Goal: Transaction & Acquisition: Obtain resource

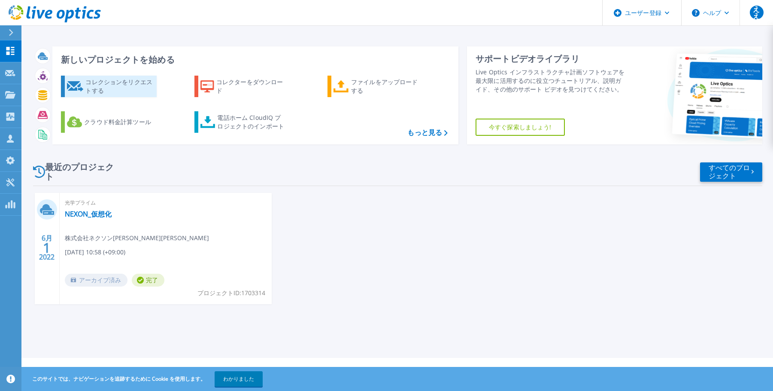
click at [105, 85] on font "コレクションをリクエストする" at bounding box center [118, 86] width 67 height 17
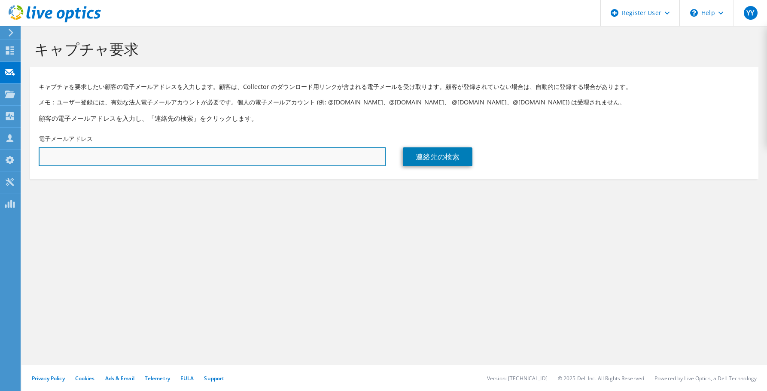
click at [133, 156] on input "text" at bounding box center [212, 156] width 347 height 19
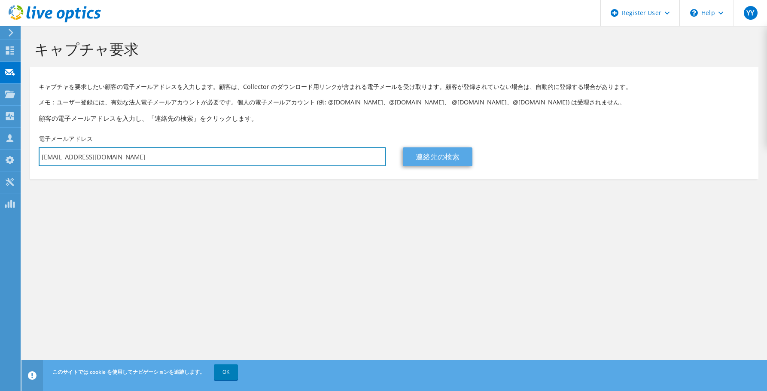
type input "y.yoshida@dell.com"
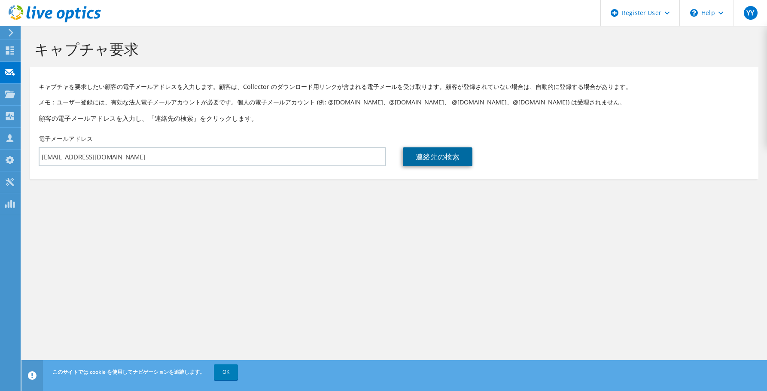
click at [432, 155] on link "連絡先の検索" at bounding box center [438, 156] width 70 height 19
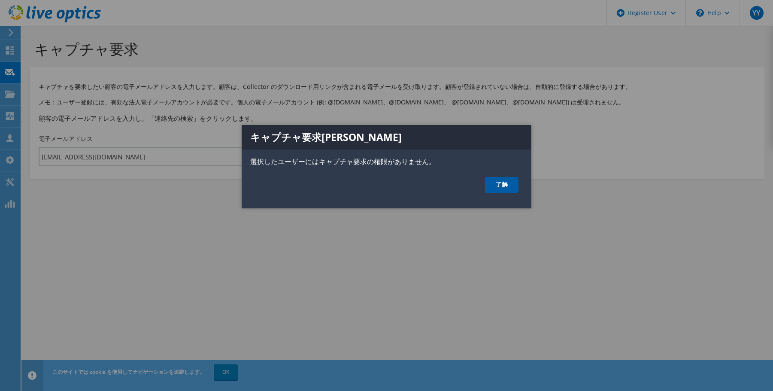
click at [507, 187] on link "了解" at bounding box center [501, 185] width 33 height 16
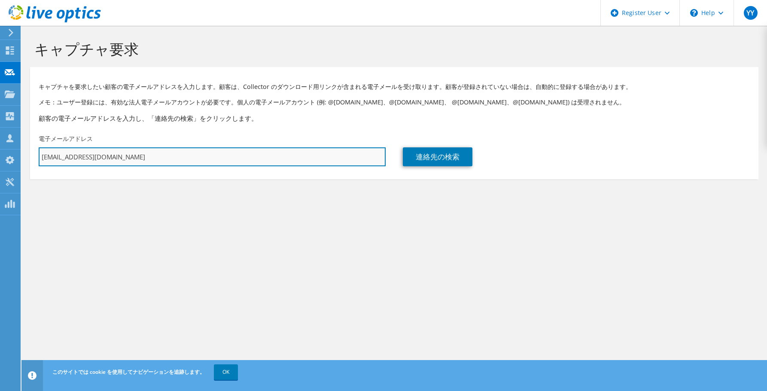
click at [228, 158] on input "y.yoshida@dell.com" at bounding box center [212, 156] width 347 height 19
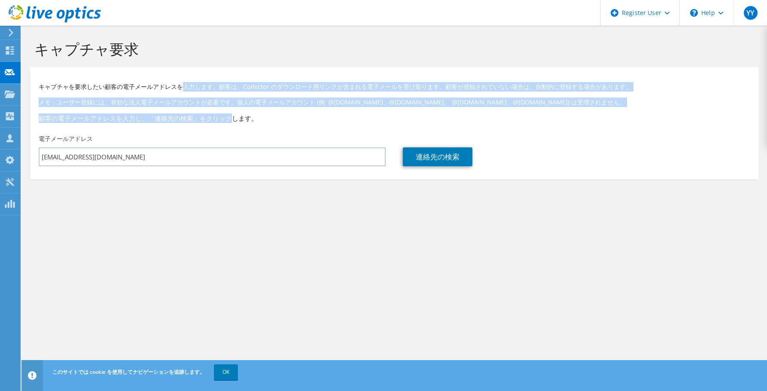
drag, startPoint x: 187, startPoint y: 89, endPoint x: 227, endPoint y: 112, distance: 45.8
click at [227, 112] on div "キャプチャを要求したい顧客の電子メールアドレスを入力します。顧客は、Collector のダウンロード用リンクが含まれる電子メールを受け取ります。顧客が登録さ…" at bounding box center [394, 100] width 728 height 59
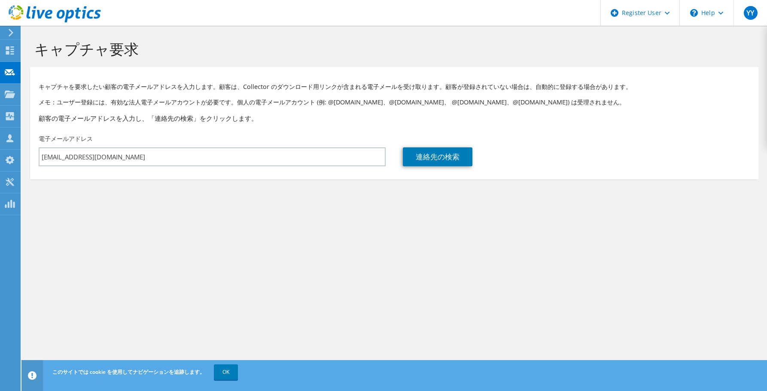
click at [235, 115] on h3 "顧客の電子メールアドレスを入力し、「連絡先の検索」をクリックします。" at bounding box center [394, 117] width 711 height 9
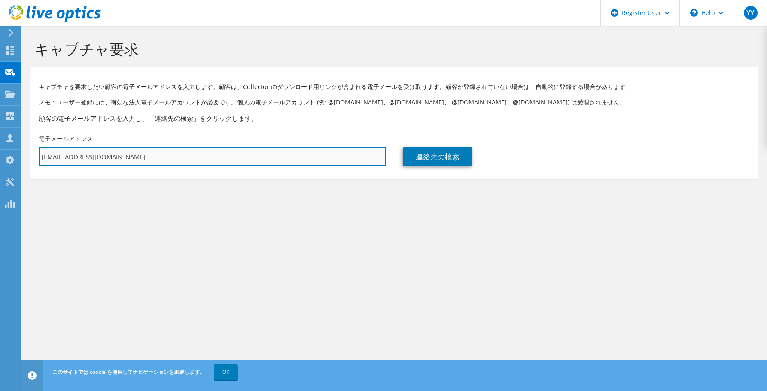
click at [143, 160] on input "y.yoshida@dell.com" at bounding box center [212, 156] width 347 height 19
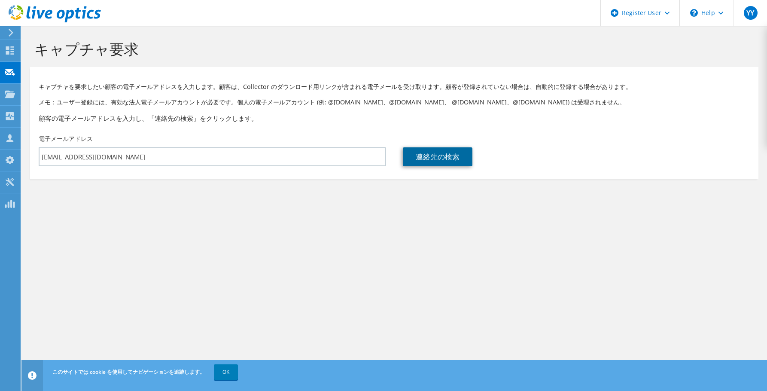
click at [430, 156] on link "連絡先の検索" at bounding box center [438, 156] width 70 height 19
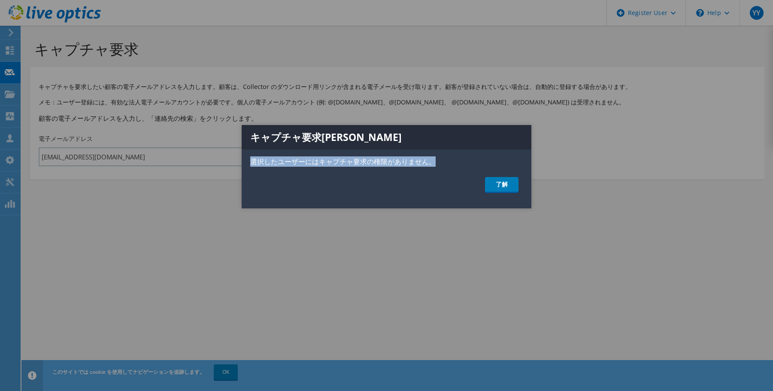
drag, startPoint x: 249, startPoint y: 163, endPoint x: 435, endPoint y: 161, distance: 186.3
click at [435, 161] on p "選択したユーザーにはキャプチャ要求の権限がありません。" at bounding box center [387, 161] width 290 height 10
click at [355, 249] on div at bounding box center [386, 195] width 773 height 391
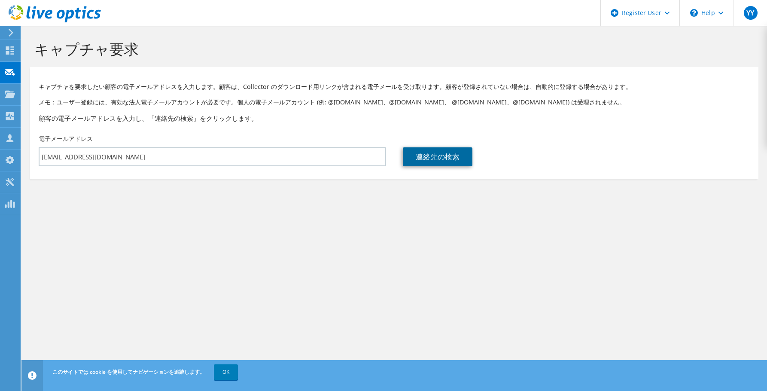
click at [464, 164] on link "連絡先の検索" at bounding box center [438, 156] width 70 height 19
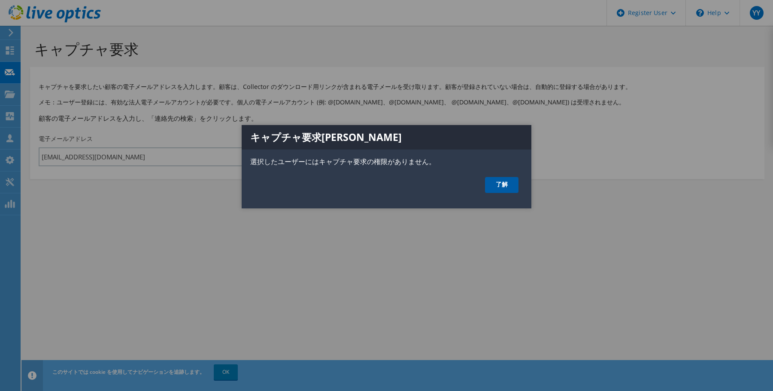
click at [509, 185] on link "了解" at bounding box center [501, 185] width 33 height 16
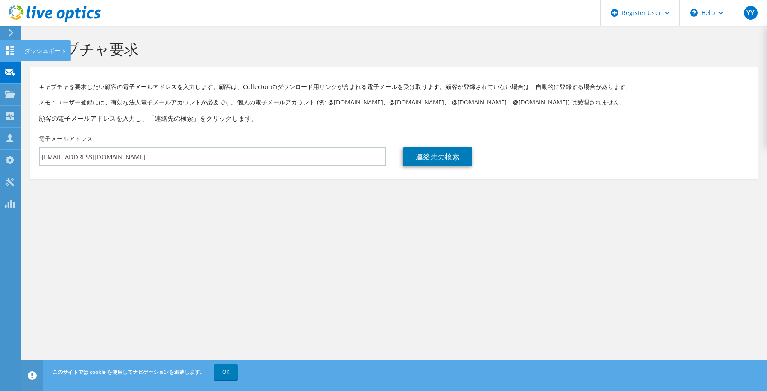
click at [6, 53] on use at bounding box center [10, 50] width 8 height 8
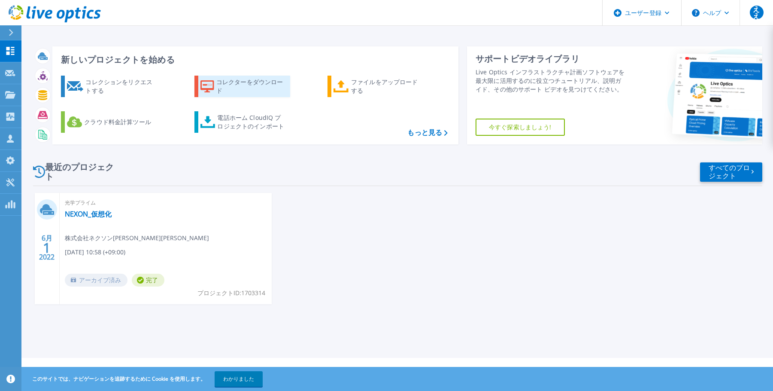
click at [214, 85] on icon at bounding box center [207, 86] width 14 height 12
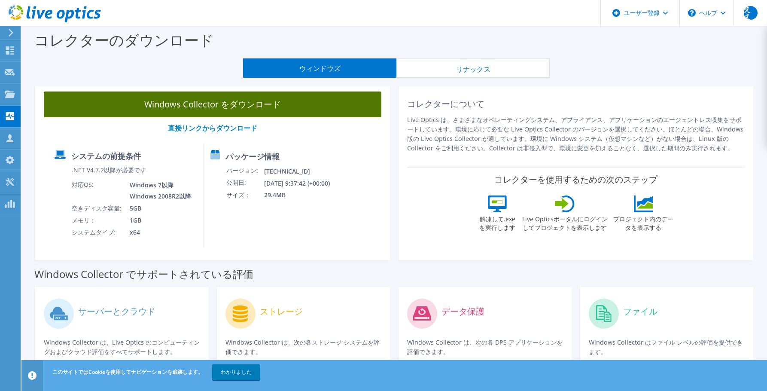
click at [235, 107] on font "Windows Collector をダウンロード" at bounding box center [212, 104] width 137 height 12
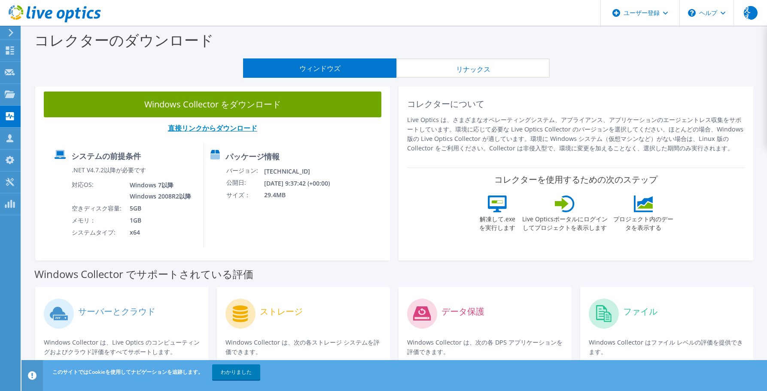
click at [219, 125] on font "直接リンクからダウンロード" at bounding box center [212, 127] width 89 height 9
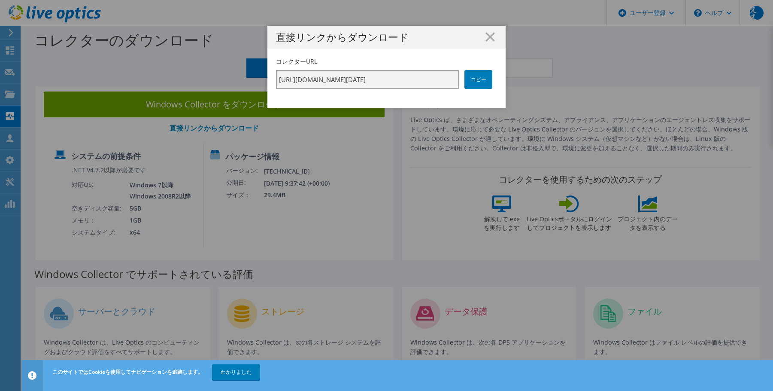
scroll to position [0, 154]
drag, startPoint x: 309, startPoint y: 82, endPoint x: 489, endPoint y: 82, distance: 180.7
click at [489, 82] on div "コレクターURL https://app.liveoptics.com/collector/direct?request=bb25931b-9b8a-4c1c…" at bounding box center [386, 73] width 221 height 32
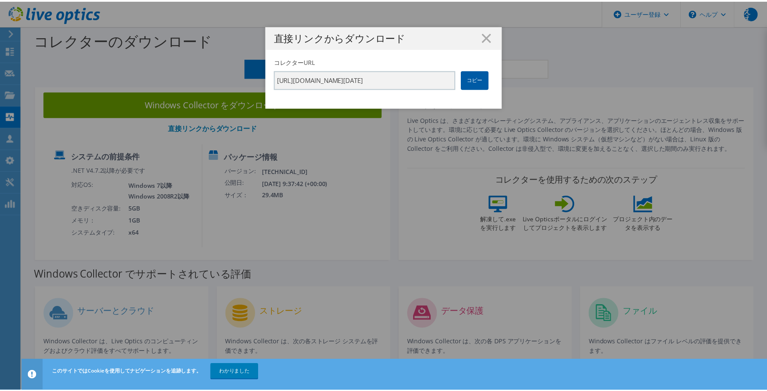
scroll to position [0, 0]
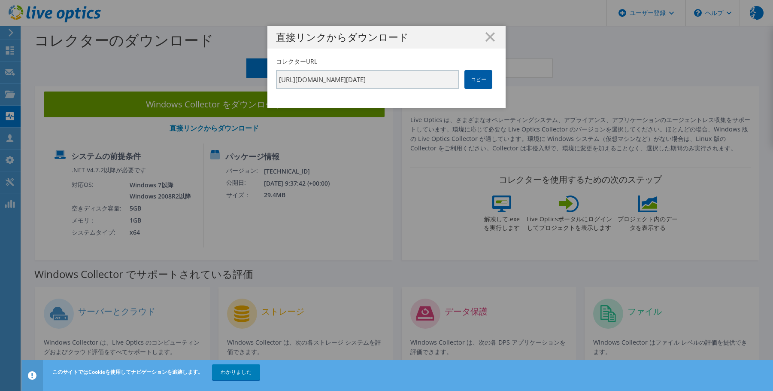
click at [471, 73] on link "コピー" at bounding box center [478, 79] width 28 height 19
click at [488, 39] on icon at bounding box center [490, 36] width 9 height 9
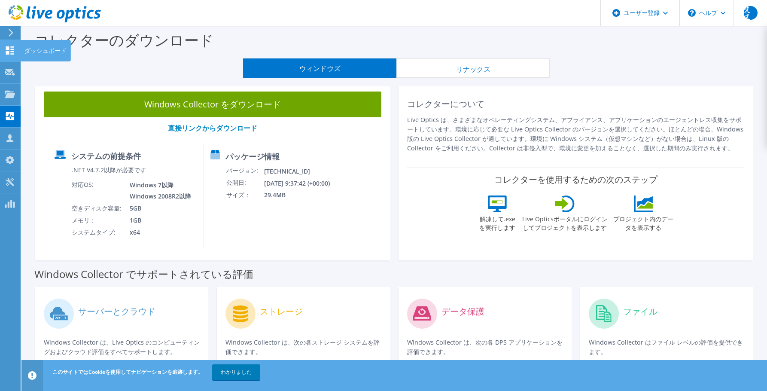
click at [15, 52] on icon at bounding box center [10, 50] width 10 height 8
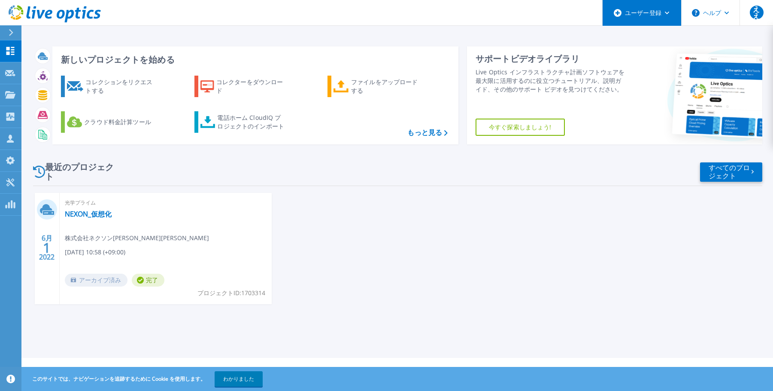
click at [653, 12] on font "ユーザー登録" at bounding box center [643, 13] width 36 height 8
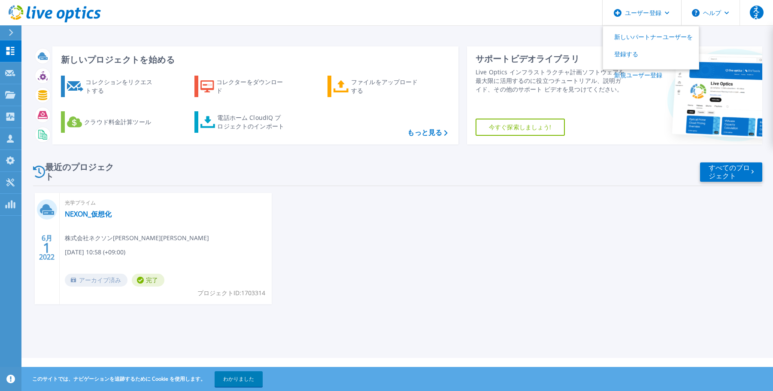
click at [531, 168] on div "最近のプロジェクト すべてのプロジェクト" at bounding box center [397, 172] width 729 height 28
click at [437, 130] on font "もっと見る" at bounding box center [424, 132] width 35 height 9
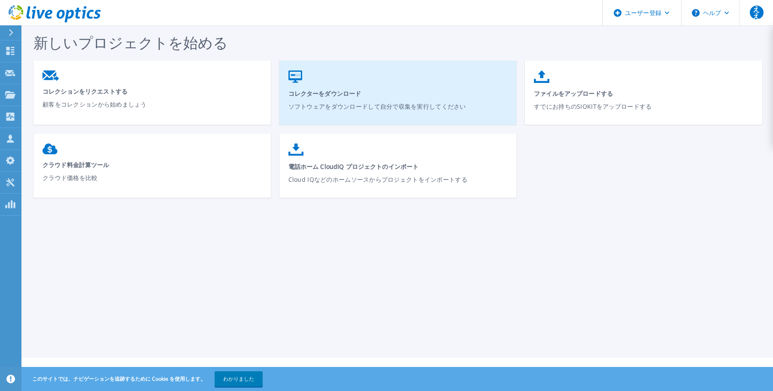
click at [411, 91] on span "コレクターをダウンロード" at bounding box center [398, 93] width 220 height 8
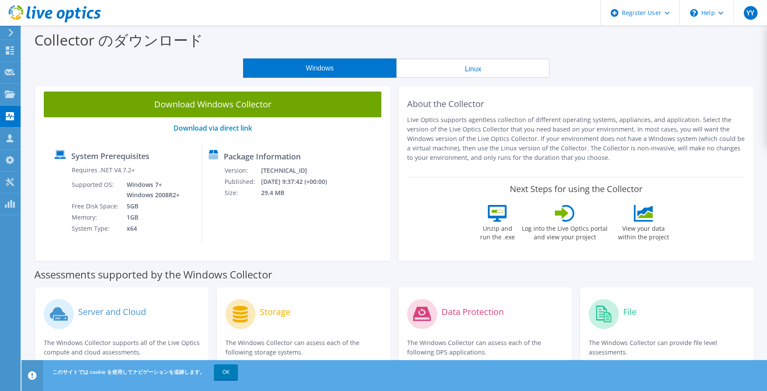
click at [689, 59] on div "Windows Linux" at bounding box center [396, 67] width 732 height 19
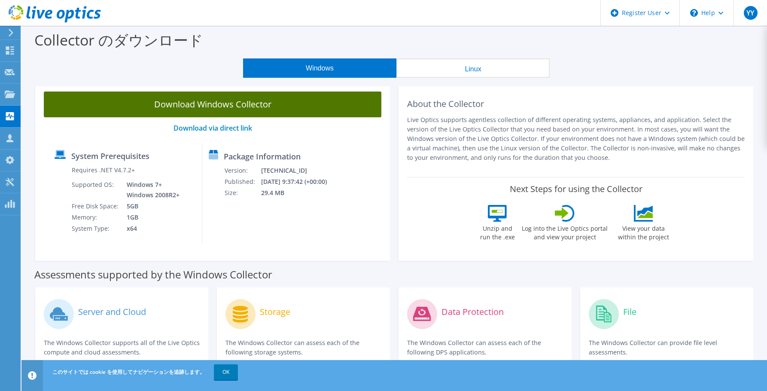
click at [211, 107] on link "Download Windows Collector" at bounding box center [212, 104] width 337 height 26
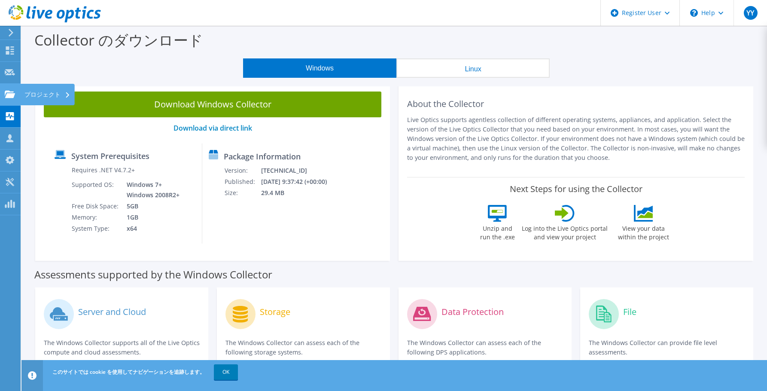
click at [9, 97] on use at bounding box center [10, 93] width 10 height 7
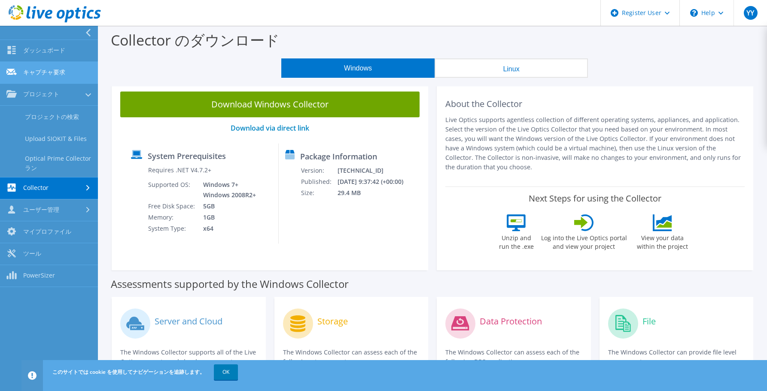
click at [52, 69] on link "キャプチャ要求" at bounding box center [49, 73] width 98 height 22
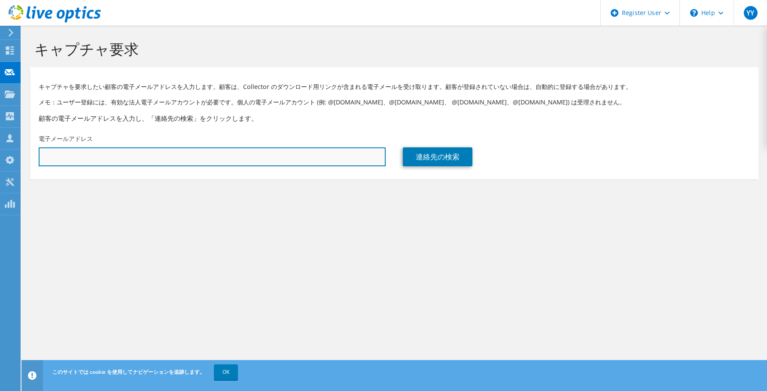
click at [86, 156] on input "text" at bounding box center [212, 156] width 347 height 19
paste input "[EMAIL_ADDRESS][DOMAIN_NAME]"
type input "[EMAIL_ADDRESS][DOMAIN_NAME]"
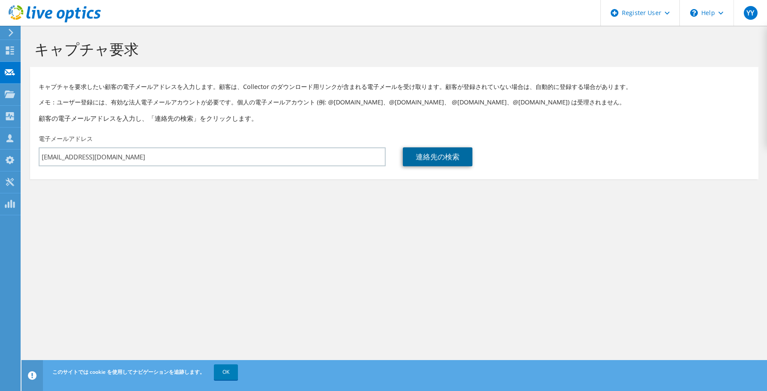
click at [437, 160] on link "連絡先の検索" at bounding box center [438, 156] width 70 height 19
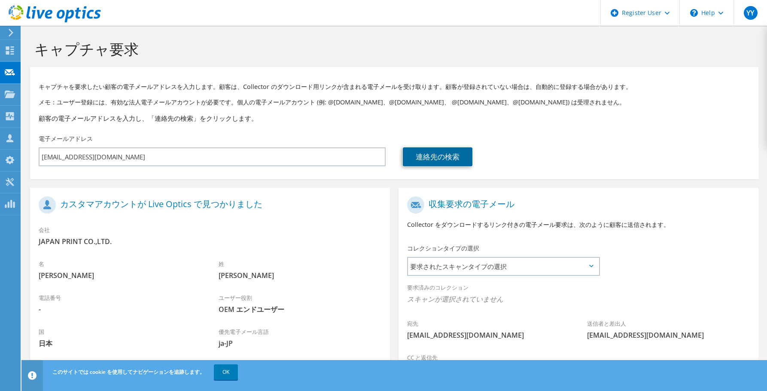
scroll to position [80, 0]
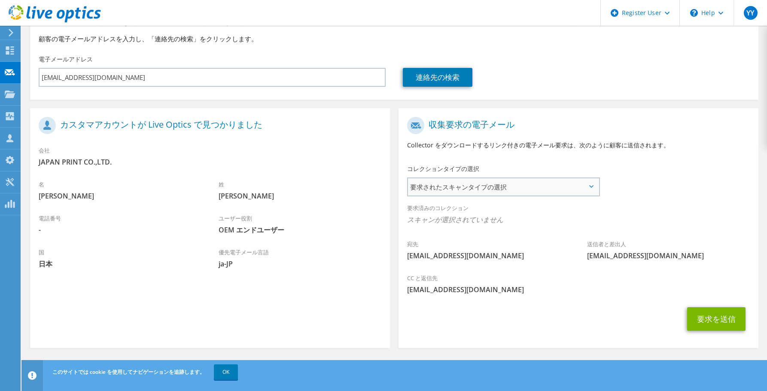
click at [498, 187] on span "要求されたスキャンタイプの選択" at bounding box center [503, 186] width 191 height 17
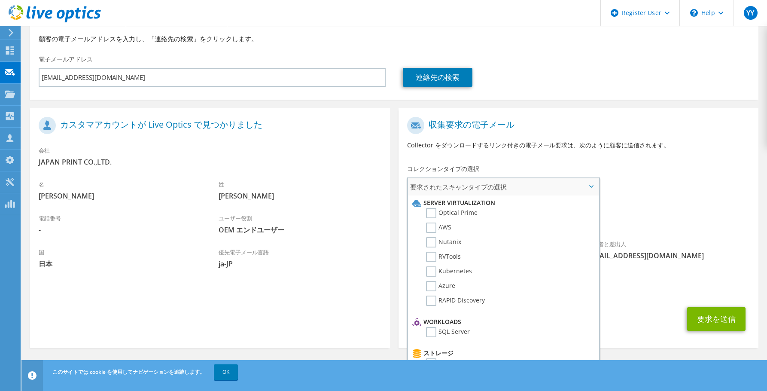
click at [498, 187] on span "要求されたスキャンタイプの選択" at bounding box center [503, 186] width 191 height 17
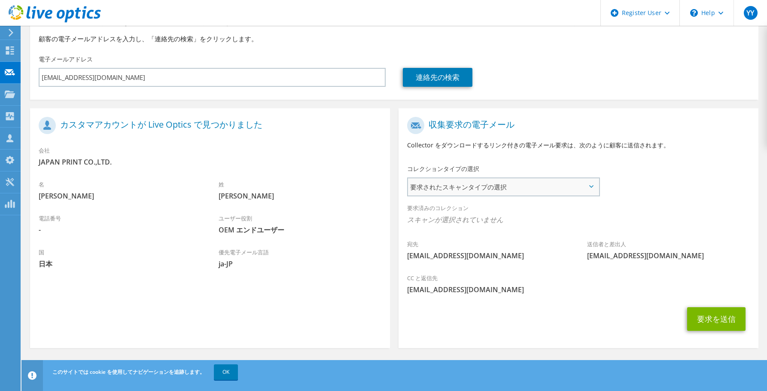
click at [592, 188] on span "要求されたスキャンタイプの選択" at bounding box center [503, 186] width 191 height 17
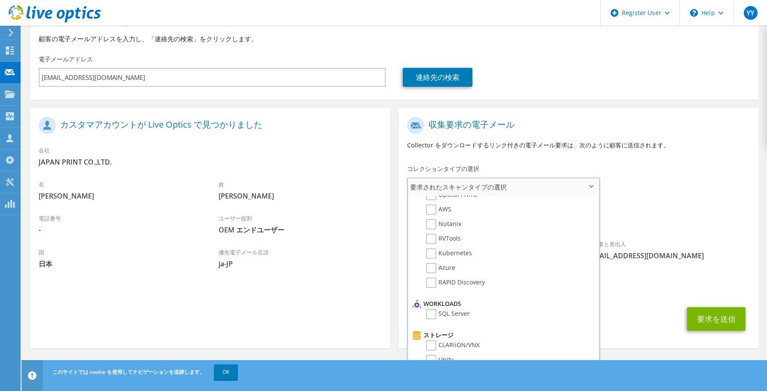
scroll to position [0, 0]
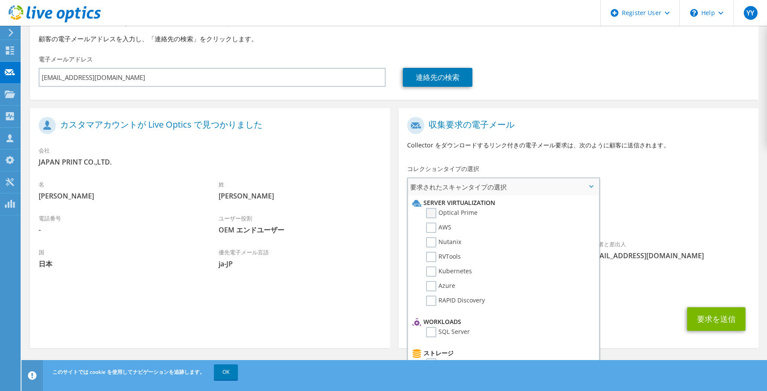
click at [428, 212] on label "Optical Prime" at bounding box center [452, 213] width 52 height 10
click at [0, 0] on input "Optical Prime" at bounding box center [0, 0] width 0 height 0
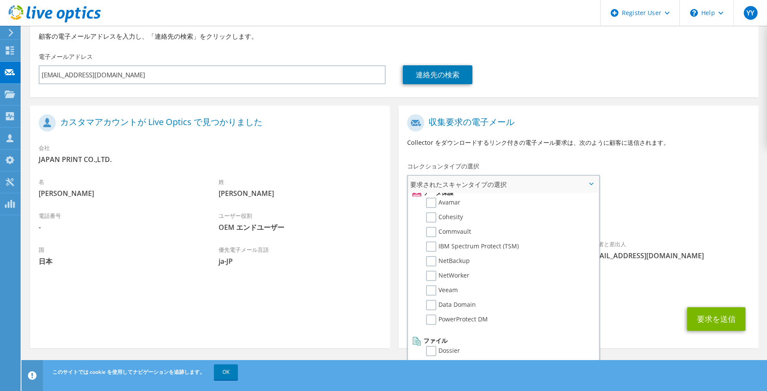
scroll to position [82, 0]
click at [434, 349] on label "Dossier" at bounding box center [443, 351] width 34 height 10
click at [0, 0] on input "Dossier" at bounding box center [0, 0] width 0 height 0
click at [728, 324] on button "要求を送信" at bounding box center [716, 319] width 58 height 24
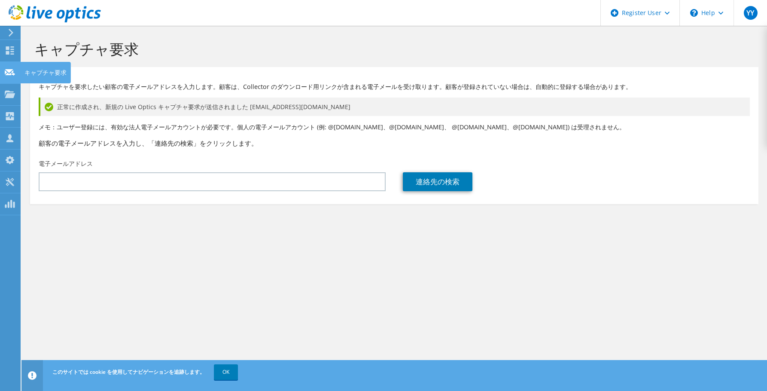
click at [8, 70] on use at bounding box center [10, 72] width 10 height 6
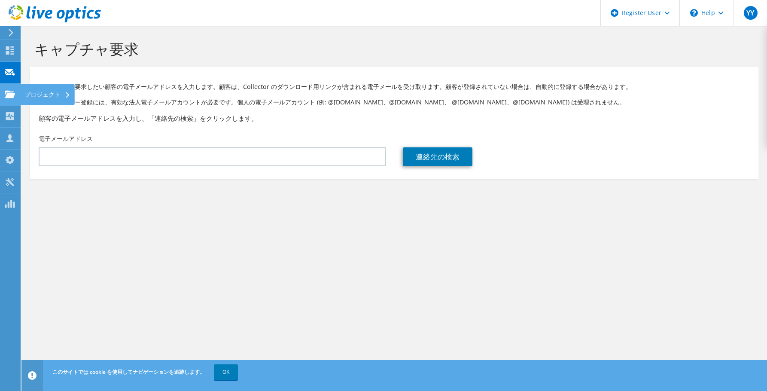
click at [10, 98] on icon at bounding box center [10, 94] width 10 height 8
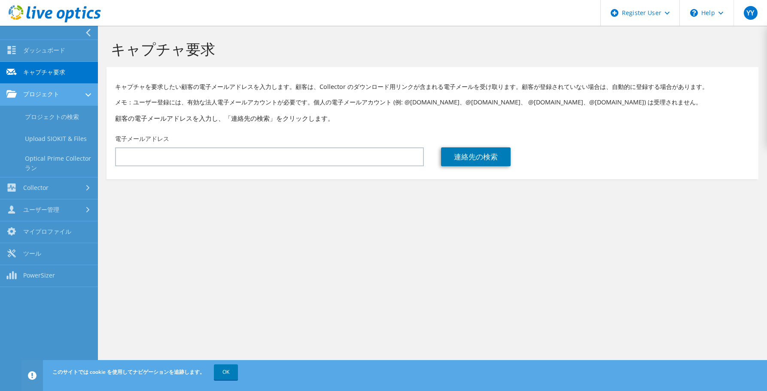
click at [54, 96] on link "プロジェクト" at bounding box center [49, 95] width 98 height 22
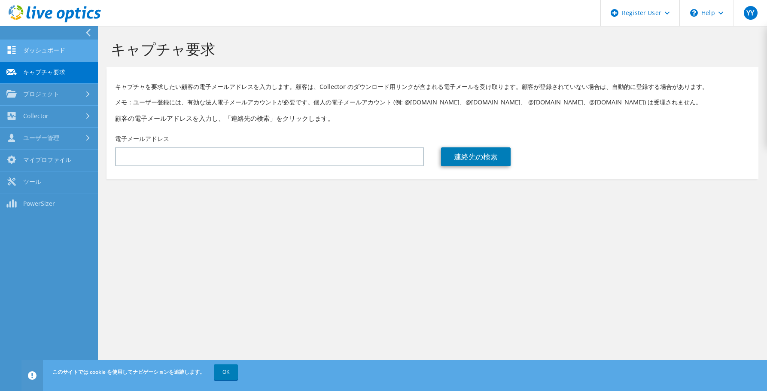
click at [46, 41] on link "ダッシュボード" at bounding box center [49, 51] width 98 height 22
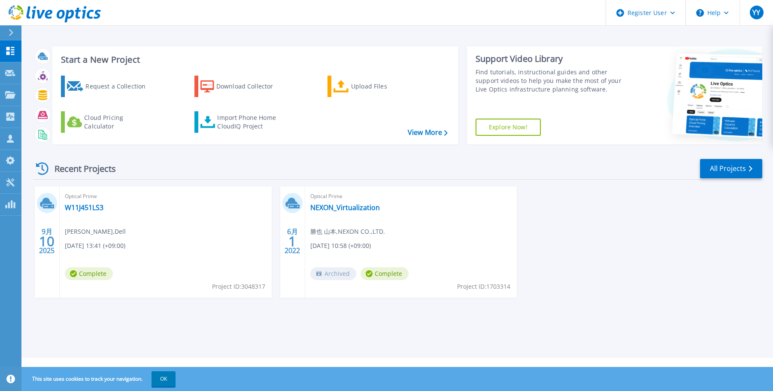
click at [648, 296] on div "9月 10 2025 Optical Prime W11J451LS3 [PERSON_NAME] , Dell [DATE] 13:41 (+09:00) …" at bounding box center [394, 250] width 736 height 128
click at [77, 277] on span "Complete" at bounding box center [89, 273] width 48 height 13
click at [82, 208] on link "W11J451LS3" at bounding box center [84, 207] width 39 height 9
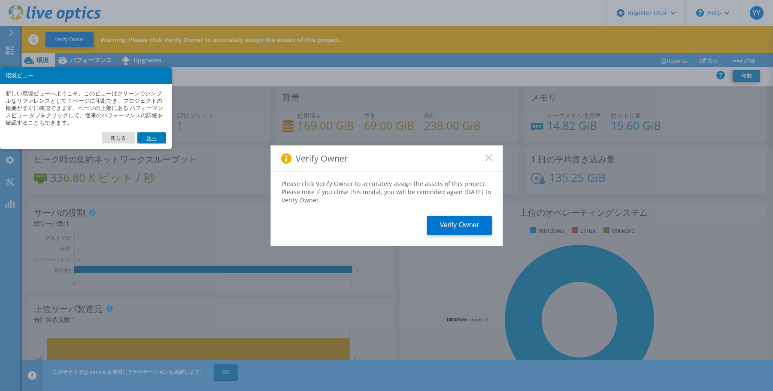
click at [152, 137] on link "次へ" at bounding box center [151, 137] width 28 height 11
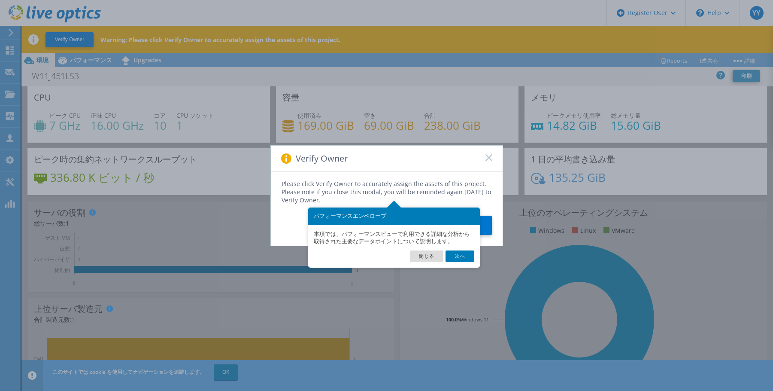
scroll to position [13, 0]
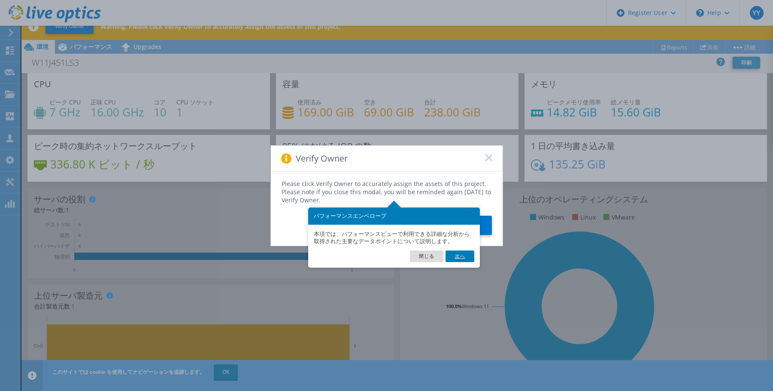
click at [464, 254] on link "次へ" at bounding box center [460, 255] width 28 height 11
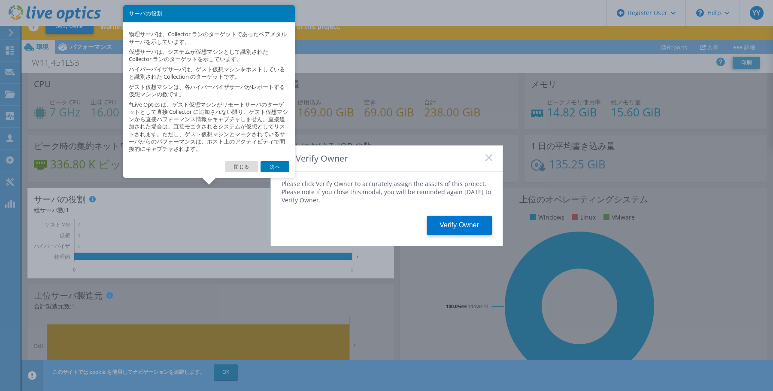
click at [278, 165] on link "次へ" at bounding box center [275, 166] width 28 height 11
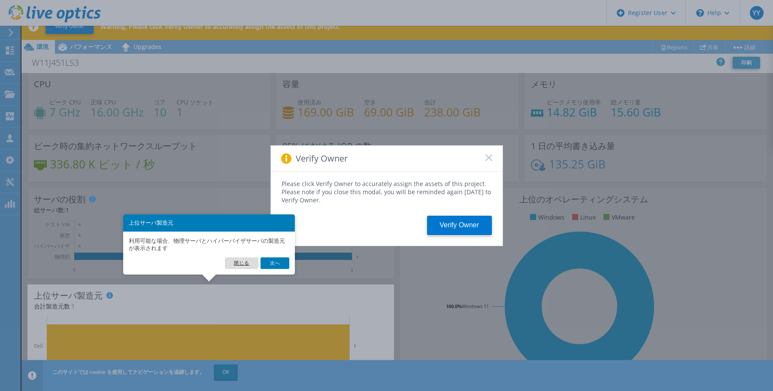
click at [249, 263] on link "閉じる" at bounding box center [241, 262] width 33 height 11
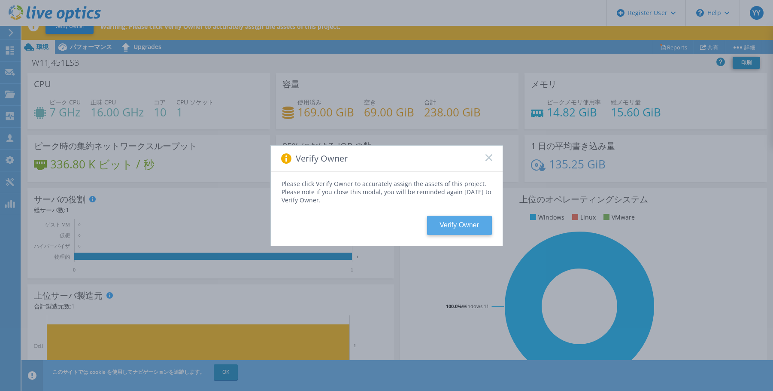
click at [471, 224] on button "Verify Owner" at bounding box center [459, 225] width 65 height 19
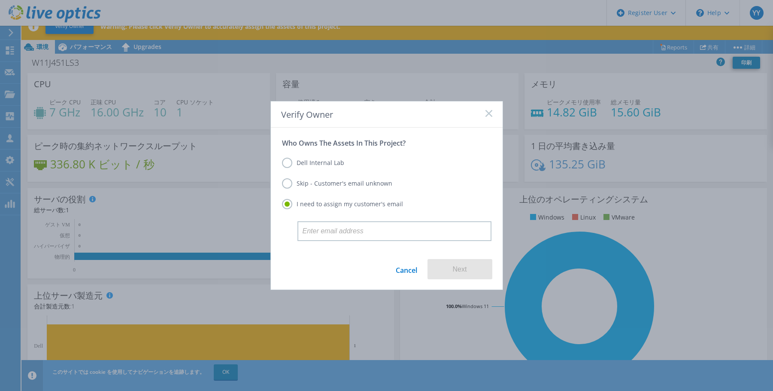
click at [320, 181] on label "Skip - Customer's email unknown" at bounding box center [337, 183] width 110 height 10
click at [0, 0] on input "Skip - Customer's email unknown" at bounding box center [0, 0] width 0 height 0
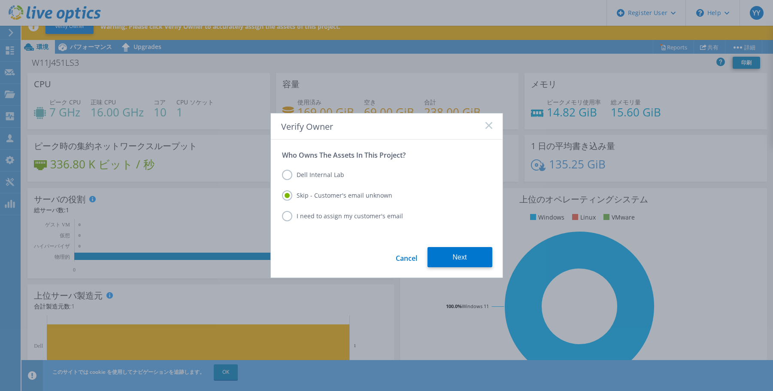
click at [288, 173] on label "Dell Internal Lab" at bounding box center [313, 175] width 62 height 10
click at [0, 0] on input "Dell Internal Lab" at bounding box center [0, 0] width 0 height 0
click at [471, 256] on button "Save" at bounding box center [460, 257] width 65 height 20
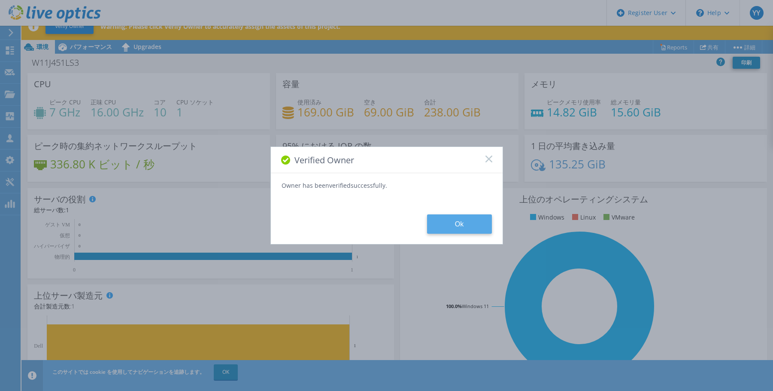
click at [461, 221] on button "Ok" at bounding box center [459, 223] width 65 height 19
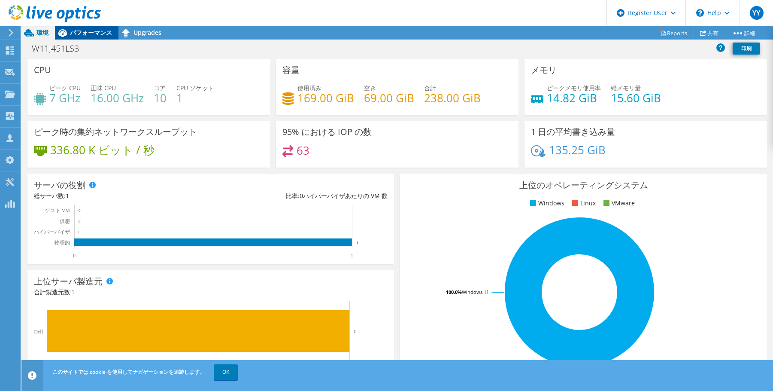
click at [86, 36] on span "パフォーマンス" at bounding box center [91, 32] width 42 height 8
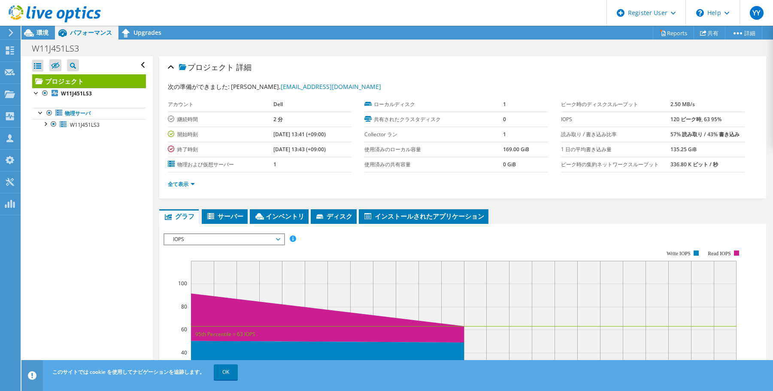
click at [158, 85] on div "プロジェクト 詳細 次の準備ができました: [PERSON_NAME], [EMAIL_ADDRESS][DOMAIN_NAME] アカウント Dell 継続…" at bounding box center [463, 320] width 620 height 529
click at [225, 219] on span "サーバー" at bounding box center [224, 216] width 37 height 9
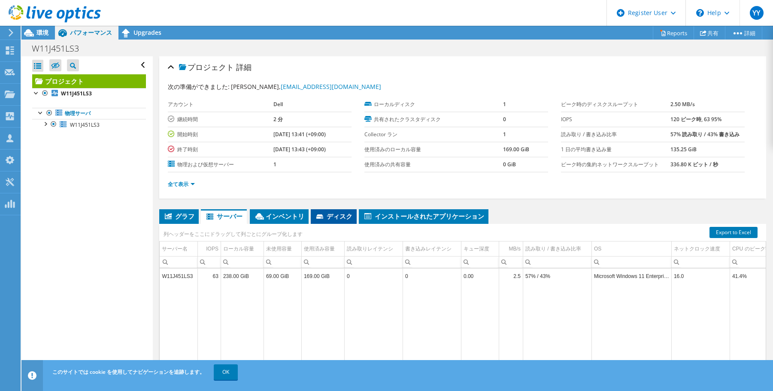
click at [337, 220] on li "ディスク" at bounding box center [334, 216] width 46 height 15
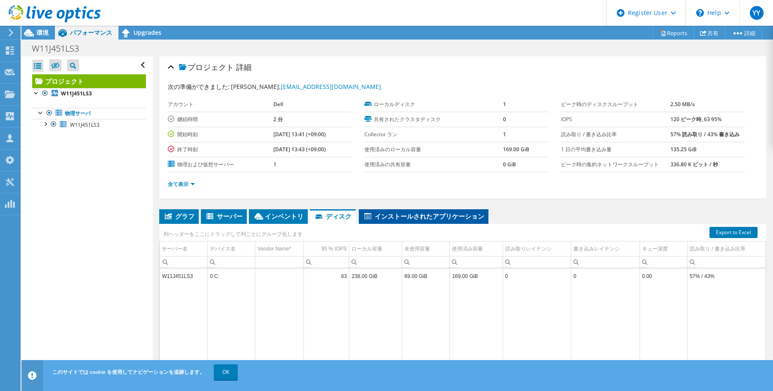
click at [447, 216] on span "インストールされたアプリケーション" at bounding box center [423, 216] width 121 height 9
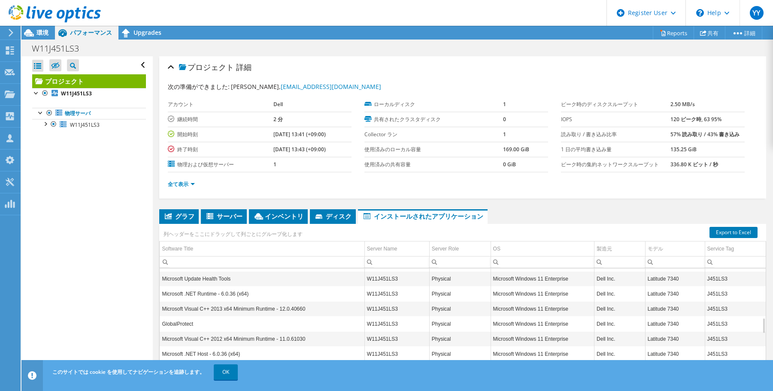
scroll to position [420, 0]
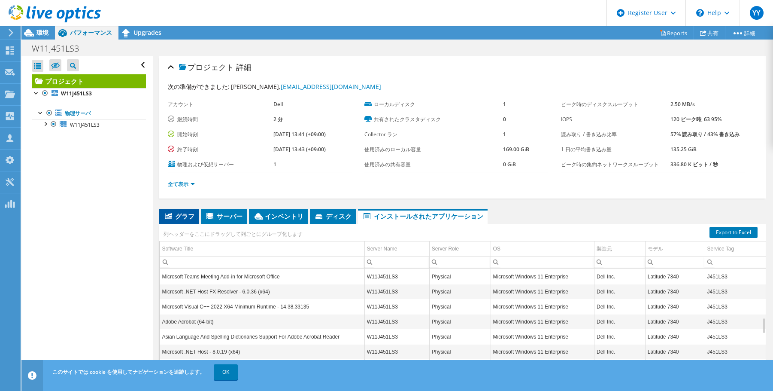
click at [172, 217] on span "グラフ" at bounding box center [179, 216] width 31 height 9
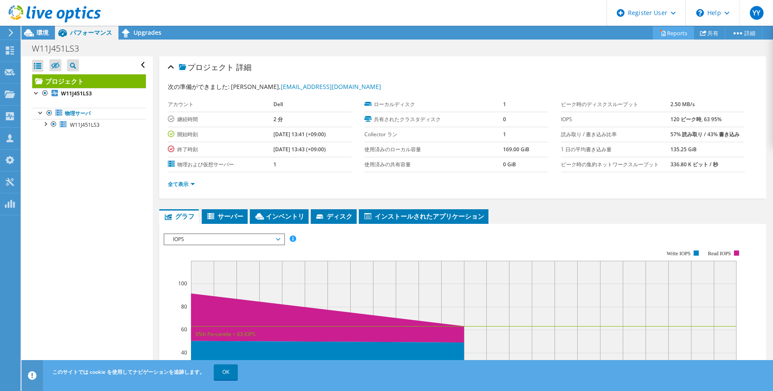
click at [669, 37] on link "Reports" at bounding box center [673, 32] width 41 height 13
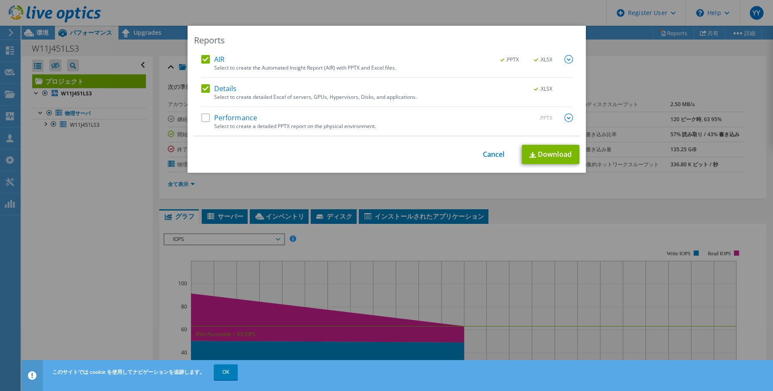
click at [203, 118] on label "Performance" at bounding box center [229, 117] width 56 height 9
click at [0, 0] on input "Performance" at bounding box center [0, 0] width 0 height 0
click at [542, 149] on link "Download" at bounding box center [551, 154] width 58 height 19
